Goal: Find contact information: Find contact information

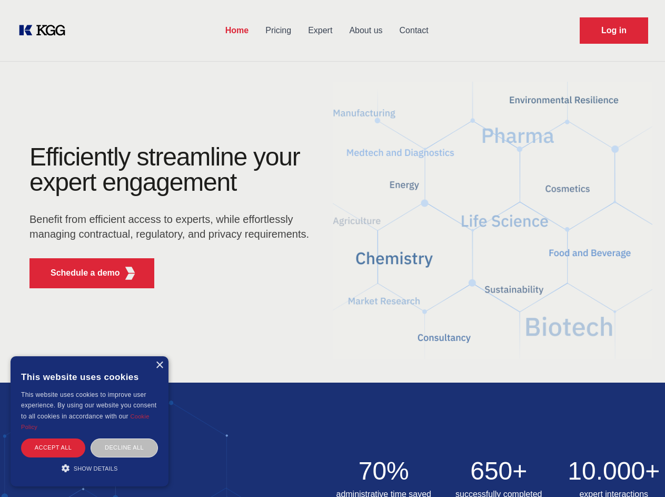
click at [332, 248] on div "Efficiently streamline your expert engagement Benefit from efficient access to …" at bounding box center [173, 220] width 320 height 152
click at [79, 273] on p "Schedule a demo" at bounding box center [86, 272] width 70 height 13
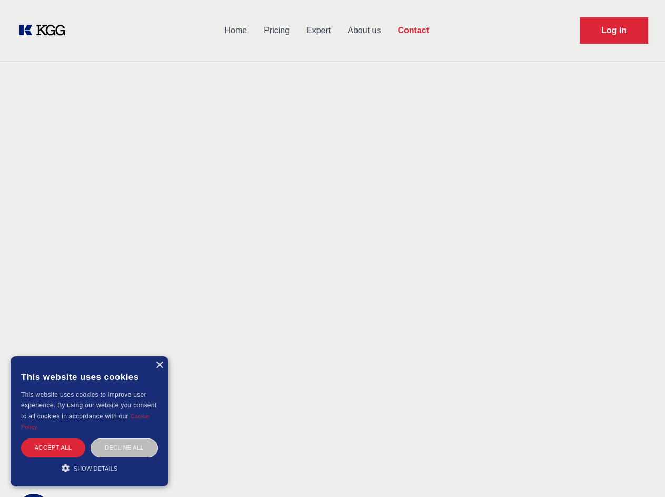
click at [159, 365] on div "× This website uses cookies This website uses cookies to improve user experienc…" at bounding box center [90, 421] width 158 height 130
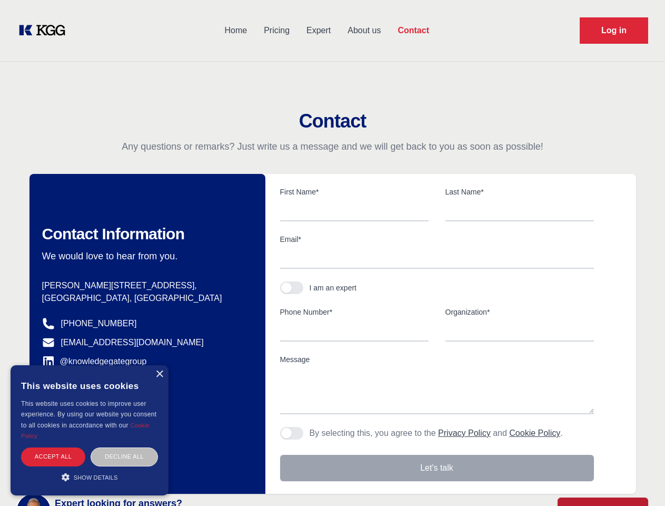
click at [53, 447] on div "Accept all" at bounding box center [53, 456] width 64 height 18
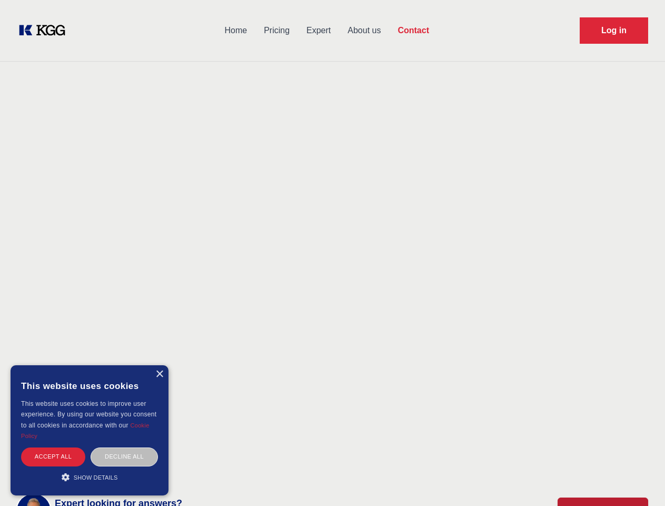
click at [124, 447] on div "Decline all" at bounding box center [124, 456] width 67 height 18
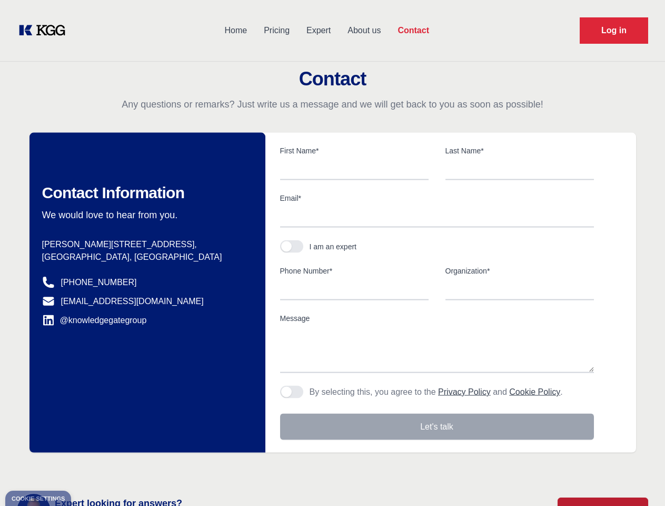
click at [90, 468] on main "Contact Any questions or remarks? Just write us a message and we will get back …" at bounding box center [332, 274] width 665 height 548
